Goal: Task Accomplishment & Management: Use online tool/utility

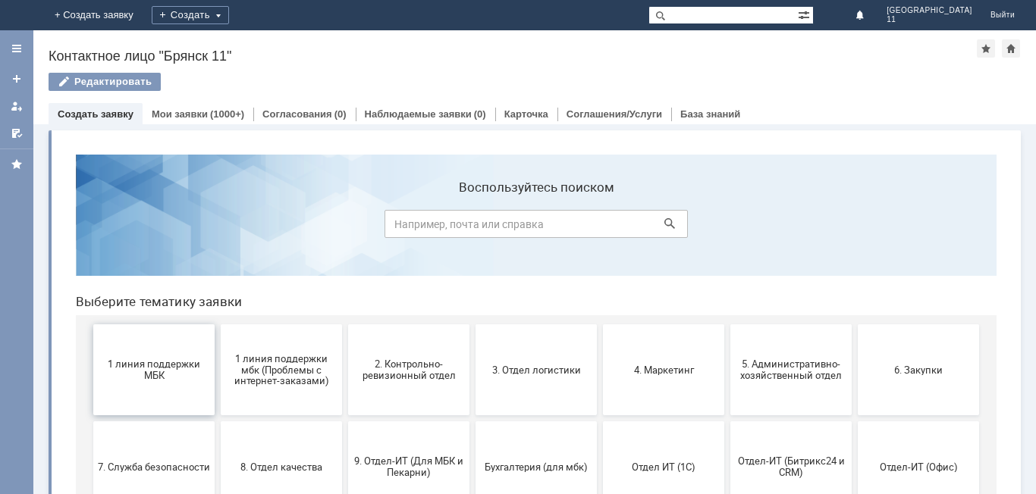
click at [125, 383] on button "1 линия поддержки МБК" at bounding box center [153, 370] width 121 height 91
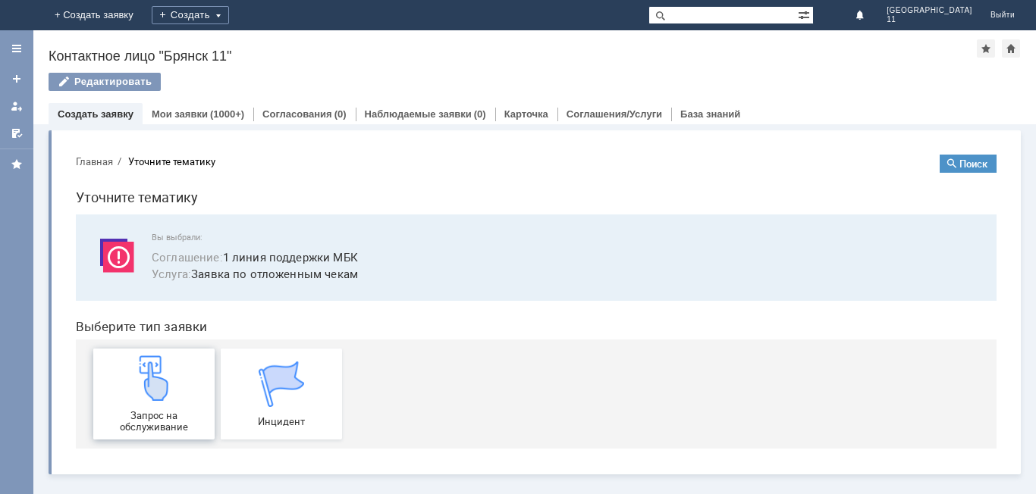
click at [141, 397] on img at bounding box center [154, 379] width 46 height 46
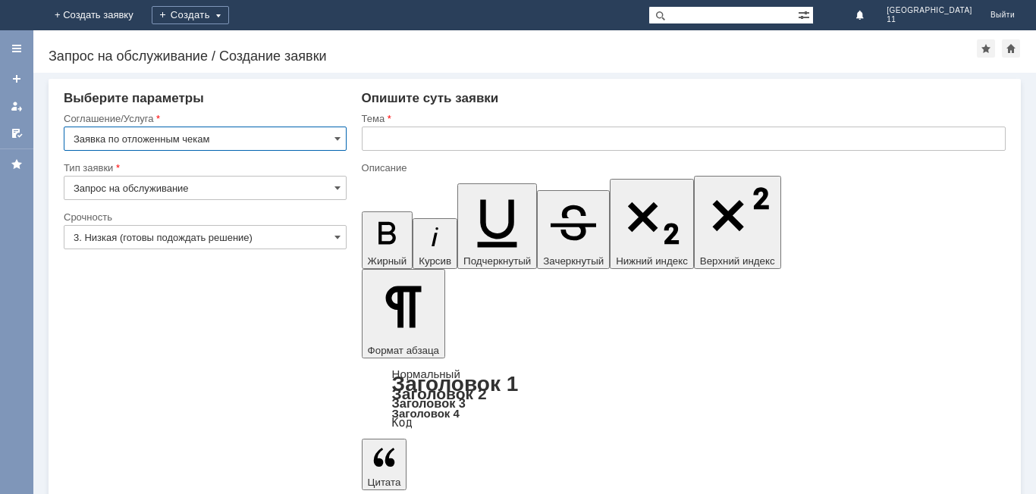
click at [372, 150] on input "text" at bounding box center [684, 139] width 644 height 24
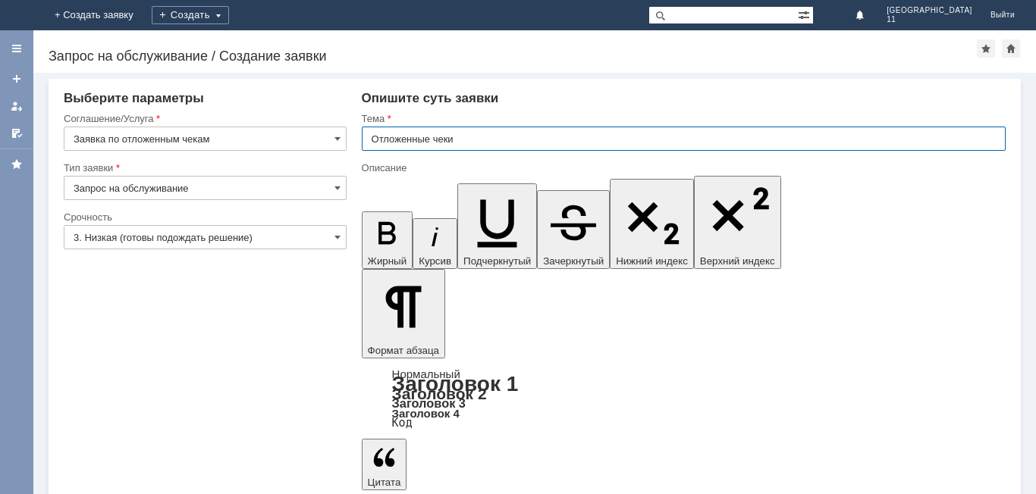
type input "Отложенные чеки"
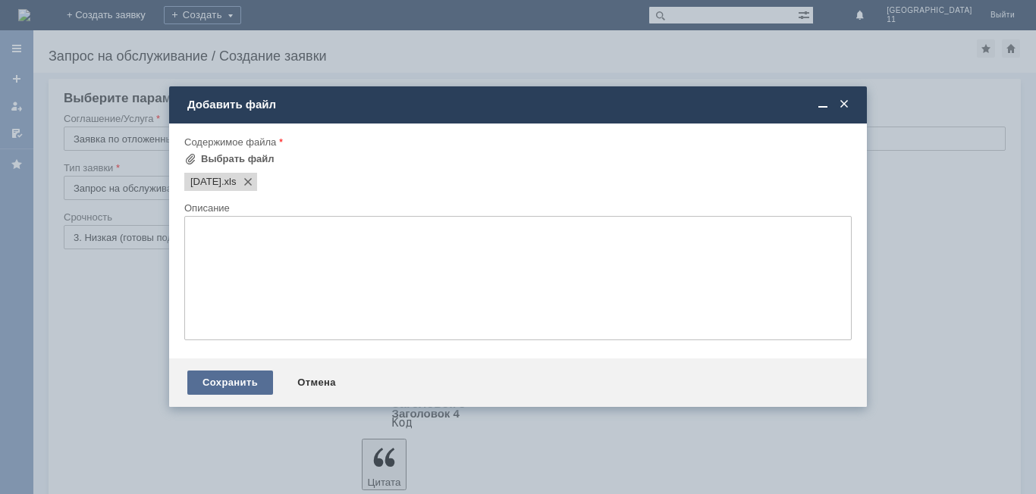
click at [237, 385] on div "Сохранить" at bounding box center [230, 383] width 86 height 24
